Goal: Information Seeking & Learning: Find specific fact

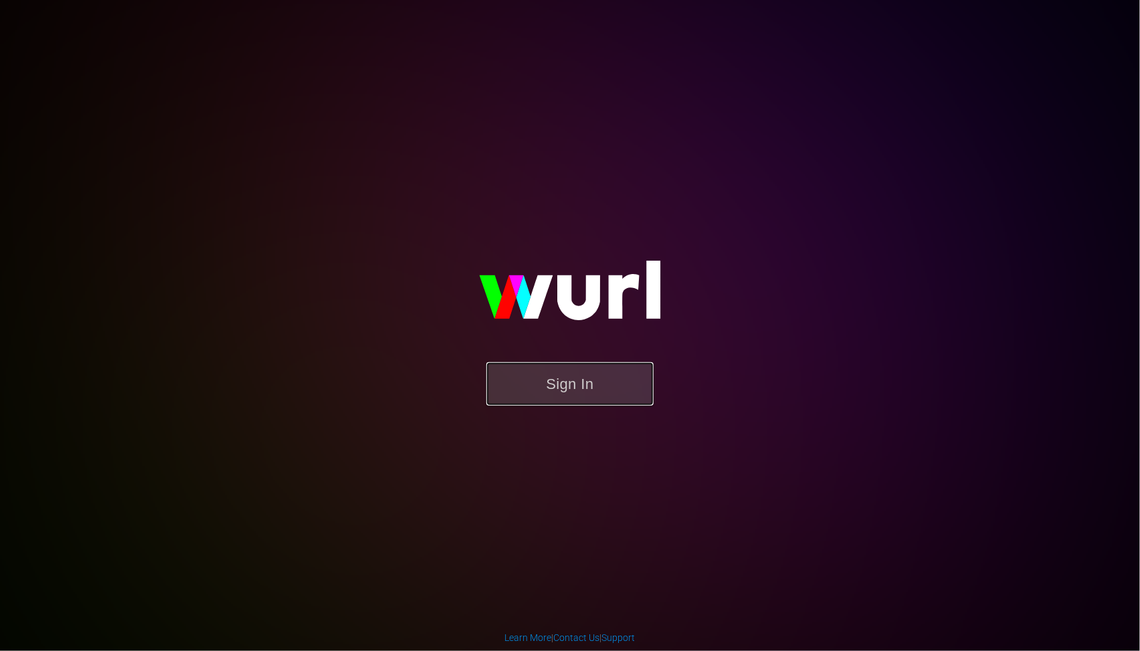
click at [553, 384] on button "Sign In" at bounding box center [569, 384] width 167 height 43
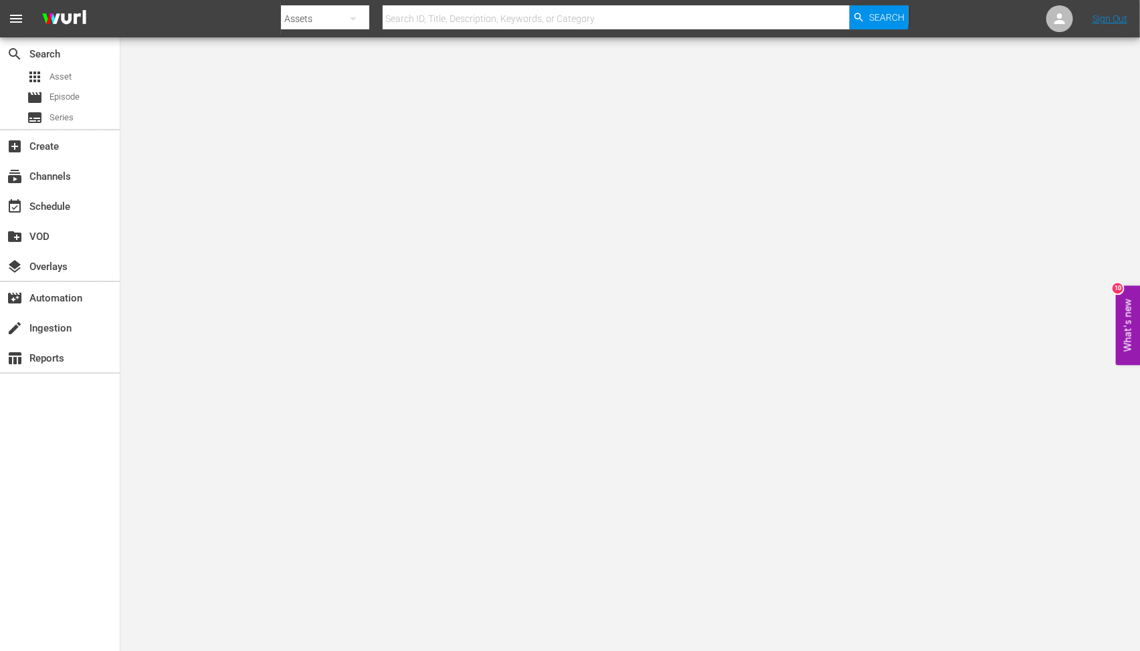
click at [389, 18] on input "text" at bounding box center [616, 19] width 467 height 32
paste input "6 Bullets To Hell"
type input "6 Bullets To Hell"
click at [888, 15] on span "Search" at bounding box center [886, 17] width 35 height 24
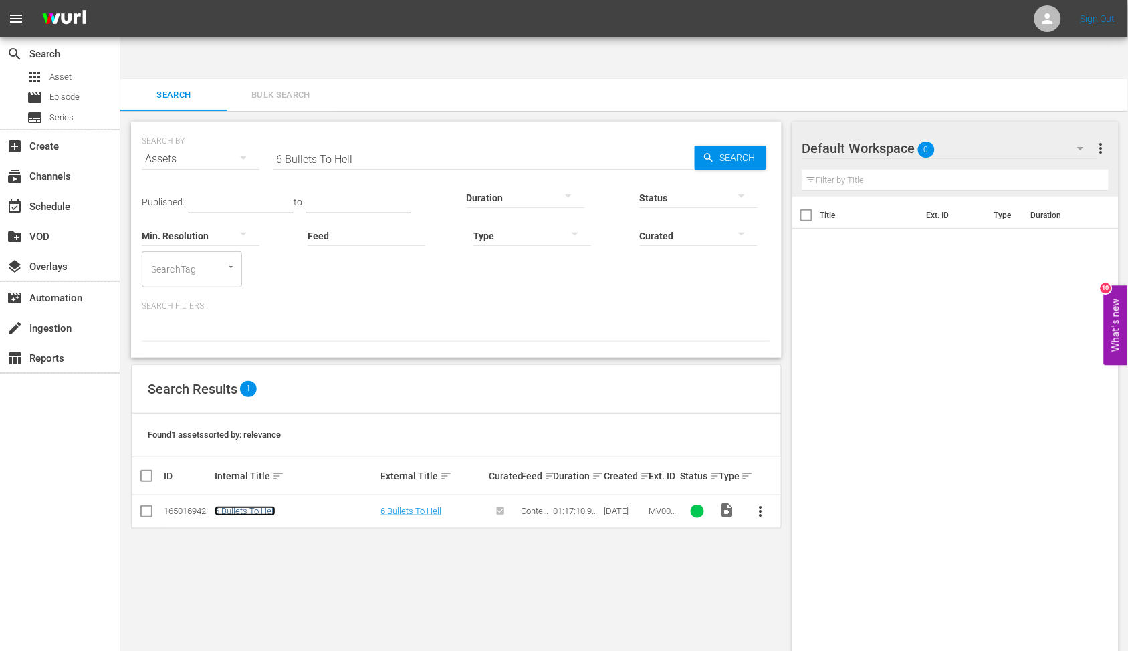
click at [250, 506] on link "6 Bullets To Hell" at bounding box center [245, 511] width 61 height 10
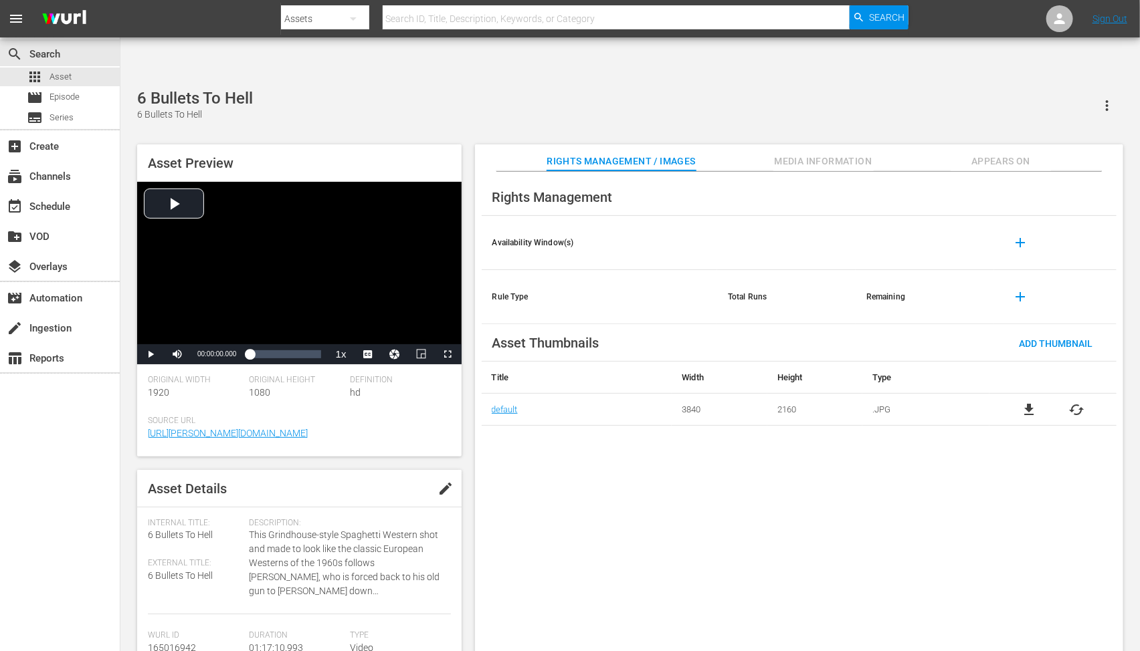
click at [783, 512] on div "Rights Management Availability Window(s) add Rule Type Total Runs Remaining add…" at bounding box center [799, 423] width 648 height 502
